Goal: Task Accomplishment & Management: Use online tool/utility

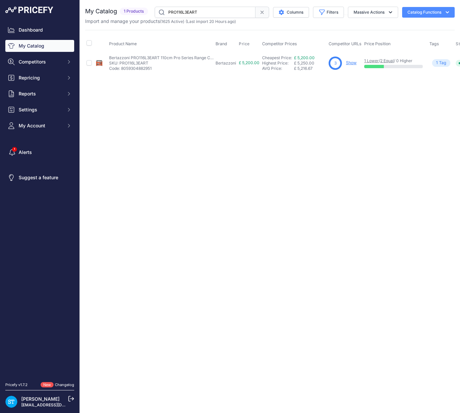
click at [182, 10] on input "PRO116L3EART" at bounding box center [205, 12] width 101 height 11
paste input "G7080SCVI"
type input "G7080SCVI"
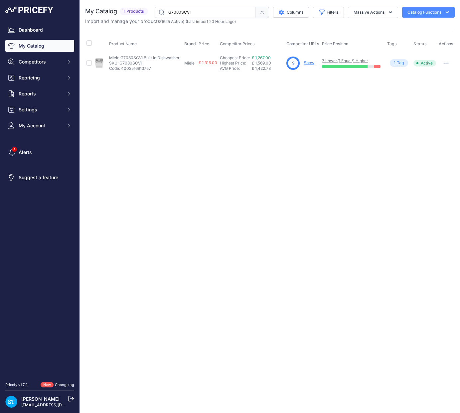
click at [305, 63] on link "Show" at bounding box center [309, 62] width 11 height 5
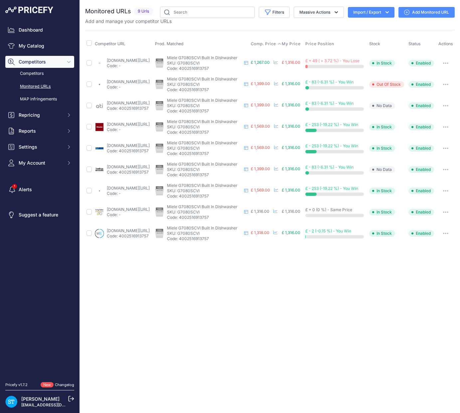
click at [270, 45] on span "Comp. Price" at bounding box center [264, 43] width 26 height 5
